Goal: Information Seeking & Learning: Check status

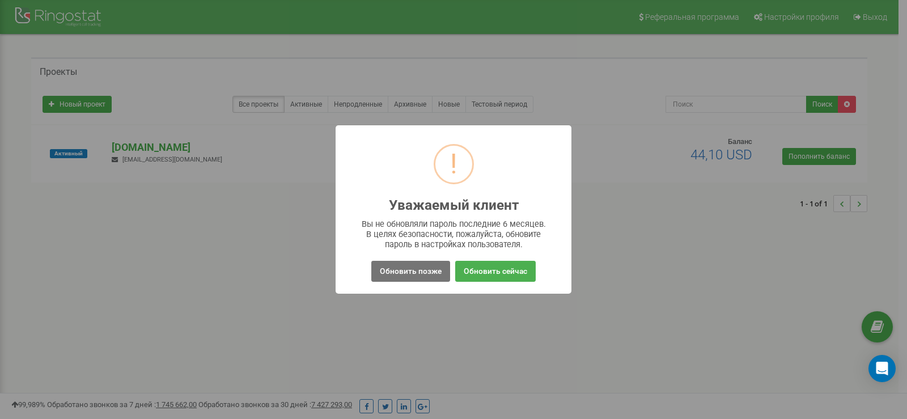
click at [392, 254] on div "! Уважаемый клиент × Вы не обновляли пароль последние 6 месяцев. В целях безопа…" at bounding box center [453, 209] width 236 height 168
click at [398, 264] on button "Обновить позже" at bounding box center [410, 271] width 79 height 21
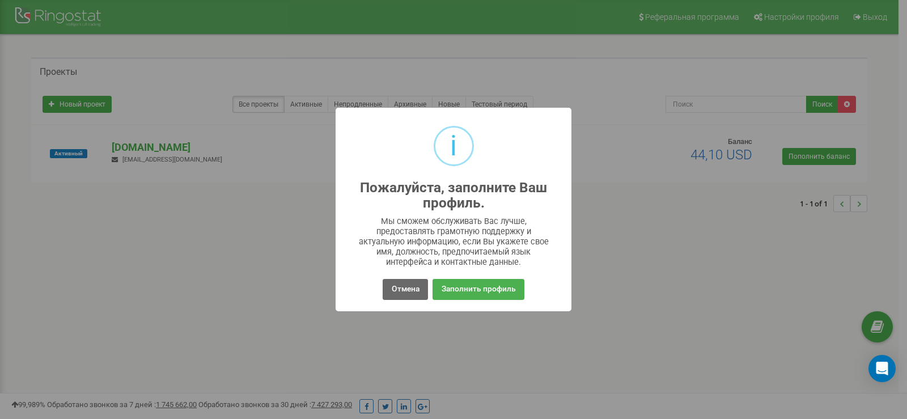
drag, startPoint x: 371, startPoint y: 290, endPoint x: 395, endPoint y: 292, distance: 24.5
click at [372, 291] on div "Отмена No Заполнить профиль" at bounding box center [454, 289] width 218 height 26
click at [406, 283] on button "Отмена" at bounding box center [405, 289] width 45 height 21
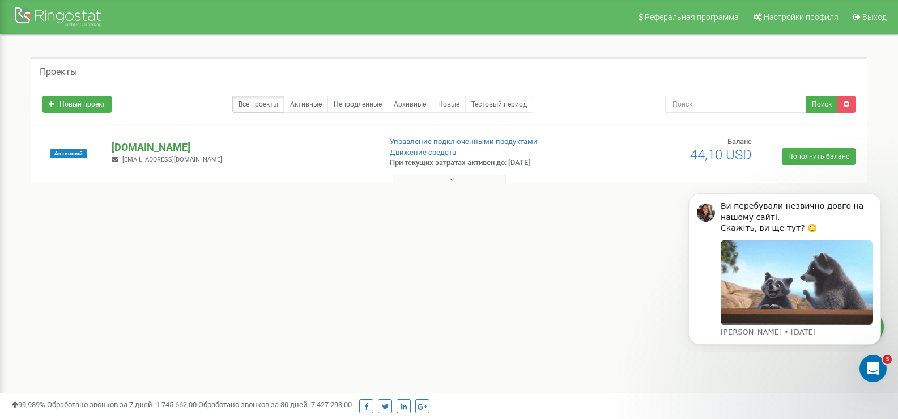
click at [143, 140] on p "[DOMAIN_NAME]" at bounding box center [242, 147] width 260 height 15
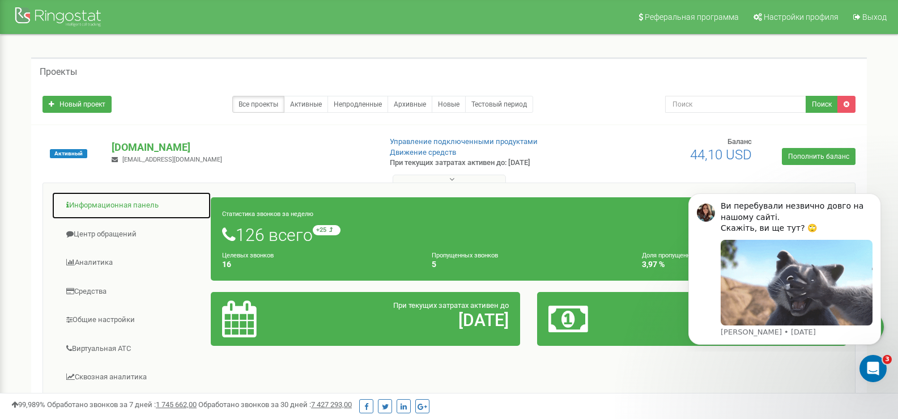
click at [116, 204] on link "Информационная панель" at bounding box center [132, 206] width 160 height 28
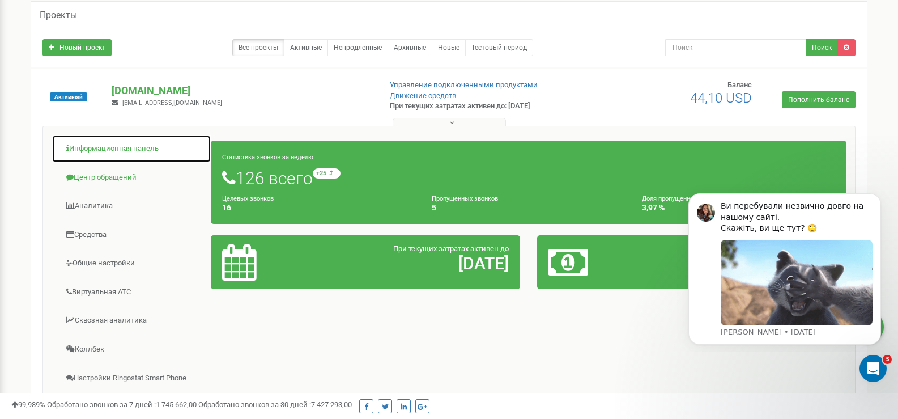
scroll to position [94, 0]
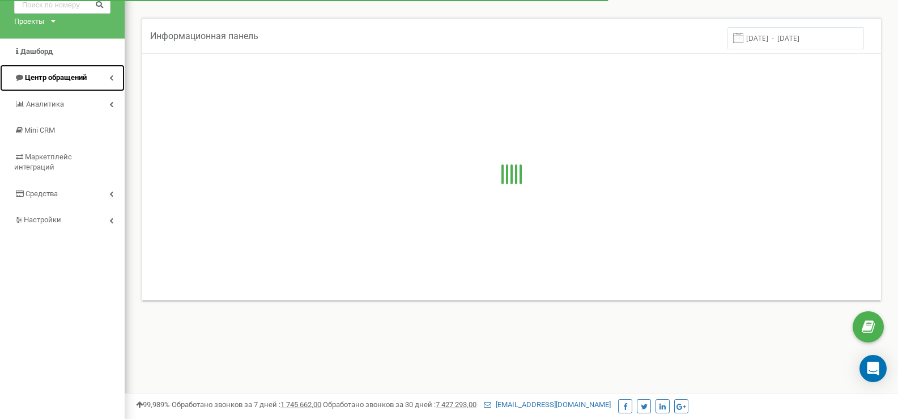
click at [62, 83] on link "Центр обращений" at bounding box center [62, 78] width 125 height 27
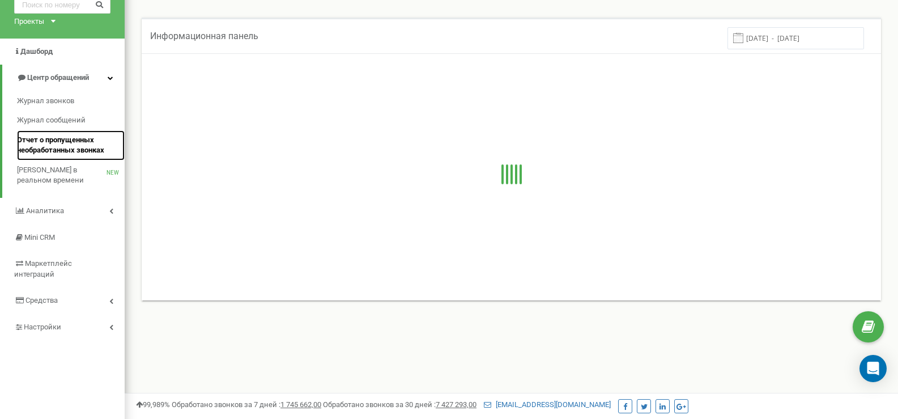
click at [73, 143] on span "Отчет о пропущенных необработанных звонках" at bounding box center [68, 145] width 102 height 21
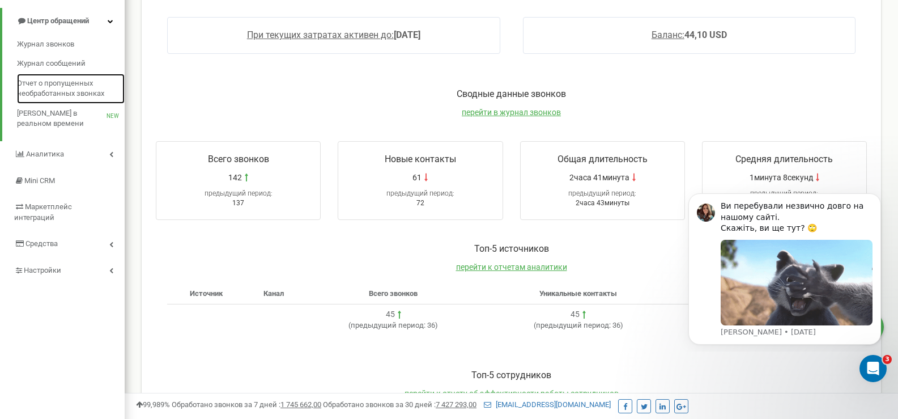
scroll to position [57, 0]
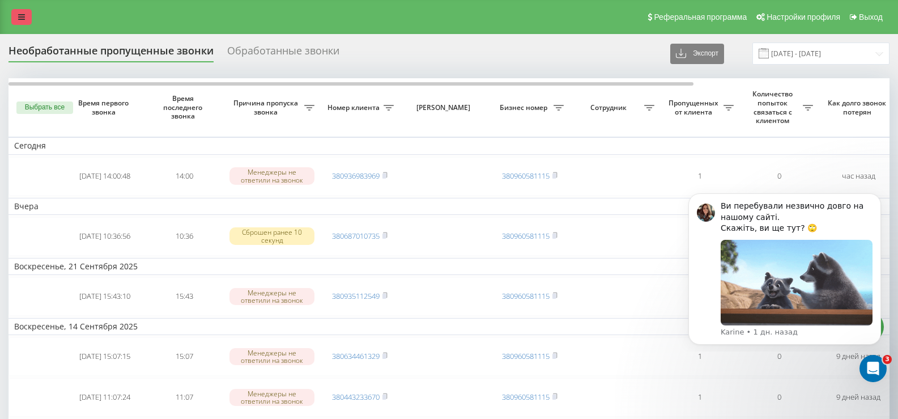
click at [24, 18] on icon at bounding box center [21, 17] width 7 height 8
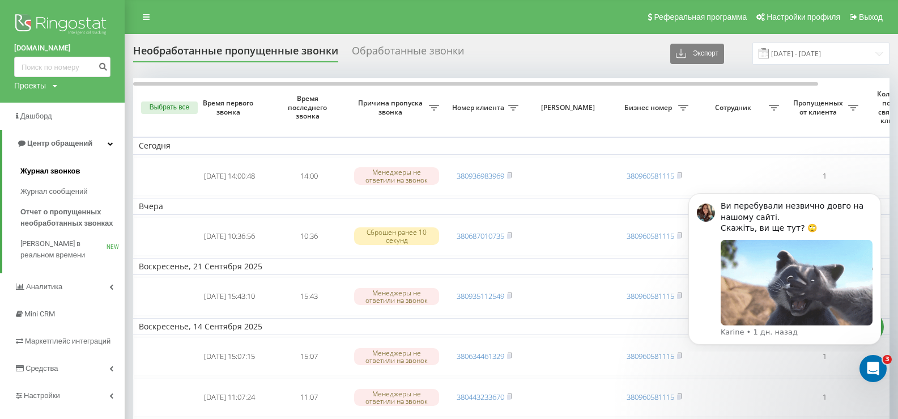
click at [71, 167] on span "Журнал звонков" at bounding box center [50, 170] width 60 height 11
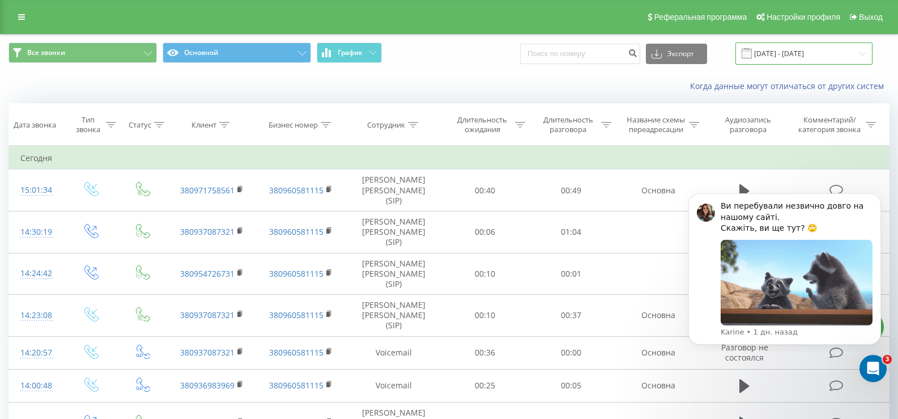
click at [802, 54] on input "23.08.2025 - 23.09.2025" at bounding box center [804, 54] width 137 height 22
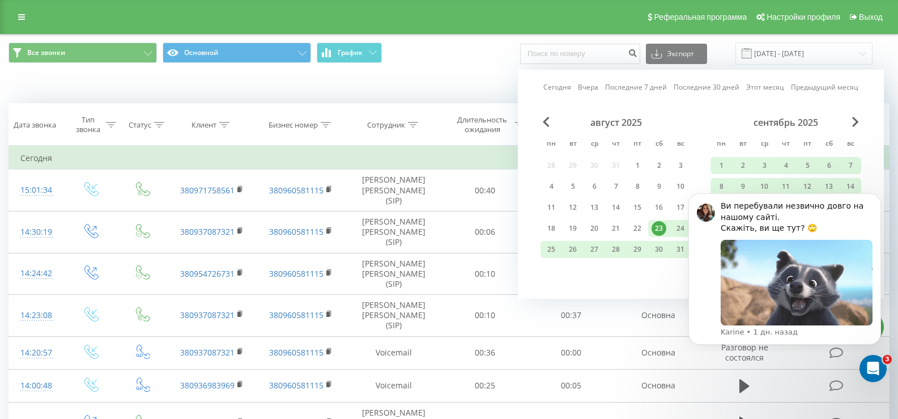
click at [551, 87] on link "Сегодня" at bounding box center [557, 87] width 28 height 11
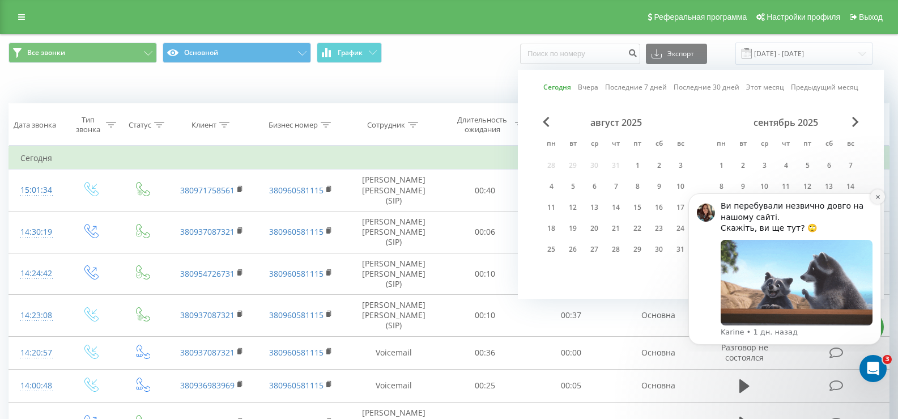
click at [873, 197] on button "Dismiss notification" at bounding box center [877, 196] width 15 height 15
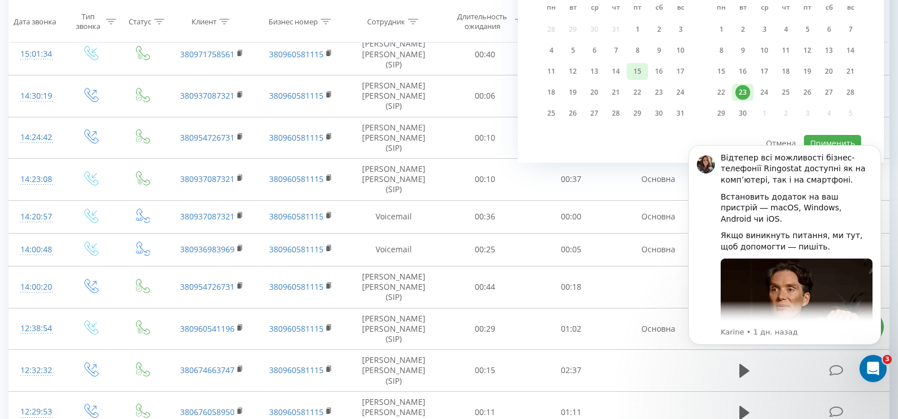
scroll to position [227, 0]
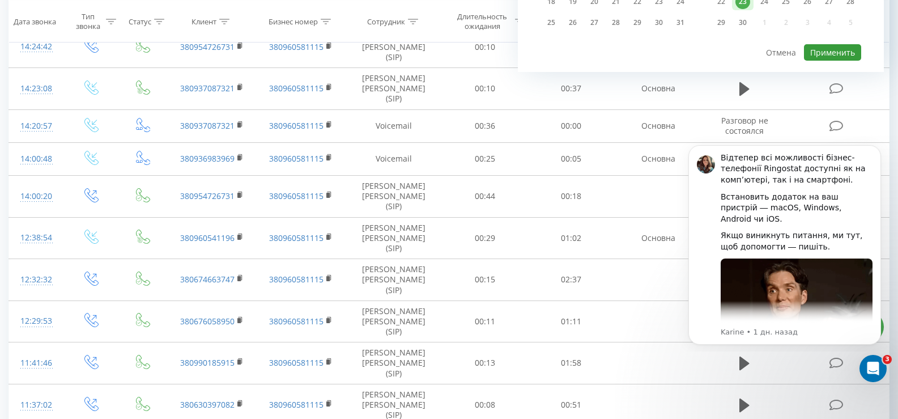
click at [819, 51] on button "Применить" at bounding box center [832, 52] width 57 height 16
type input "23.09.2025 - 23.09.2025"
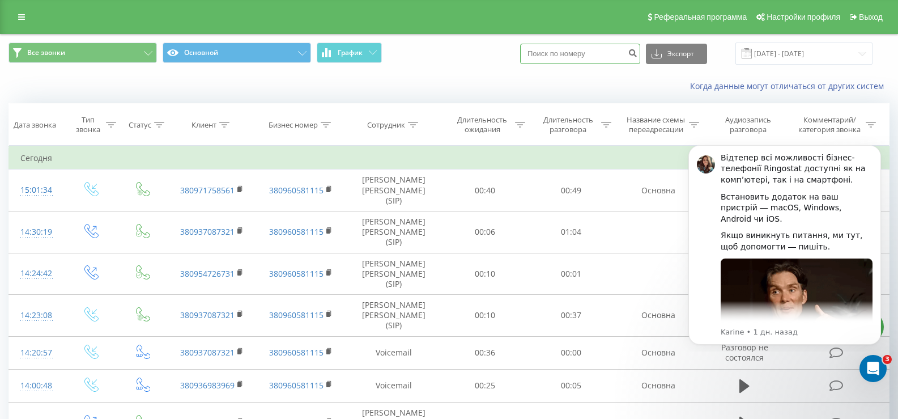
click at [575, 58] on input at bounding box center [580, 54] width 120 height 20
paste input "8561"
type input "8561"
click at [640, 60] on button "submit" at bounding box center [632, 54] width 15 height 20
